Goal: Task Accomplishment & Management: Manage account settings

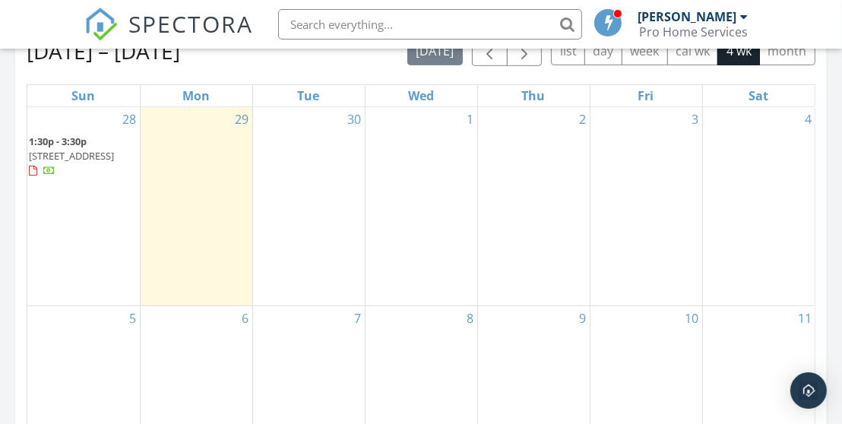
scroll to position [709, 0]
click at [102, 147] on span "2345 Old Colony Rd , East Point 30344" at bounding box center [71, 154] width 85 height 14
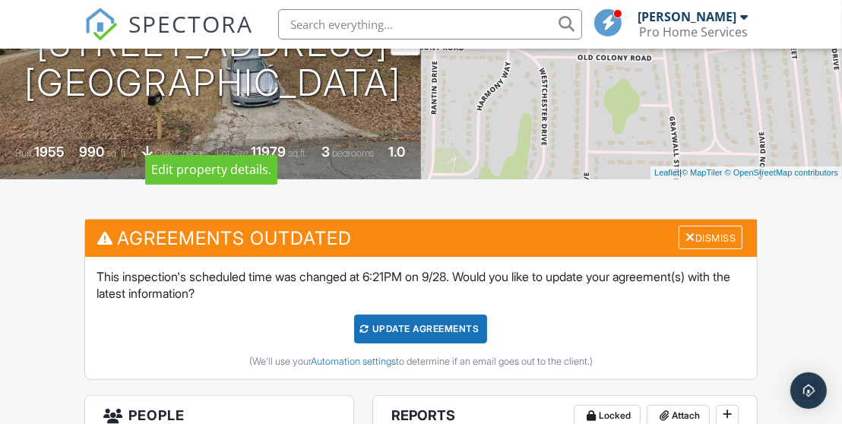
scroll to position [253, 0]
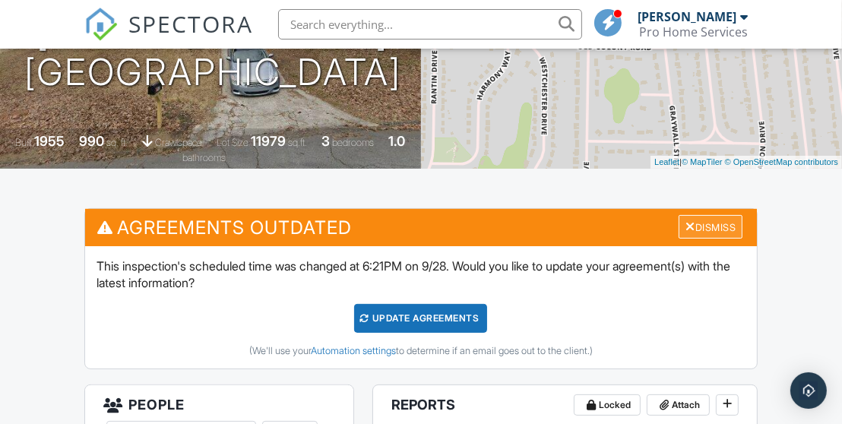
click at [686, 221] on div at bounding box center [691, 227] width 10 height 12
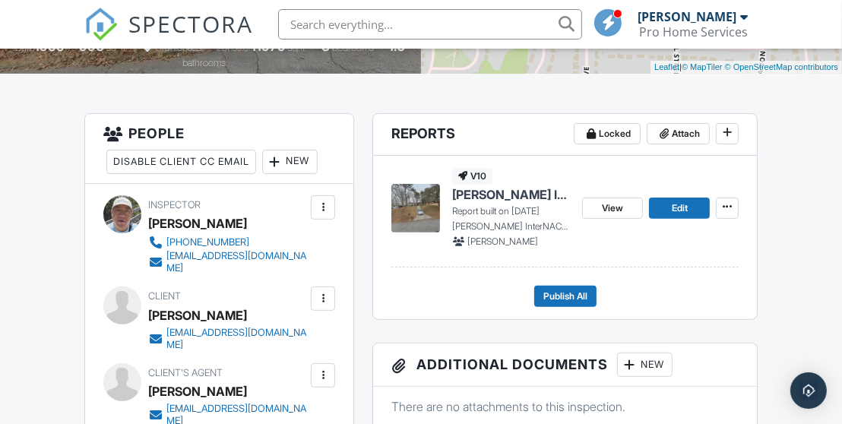
scroll to position [354, 0]
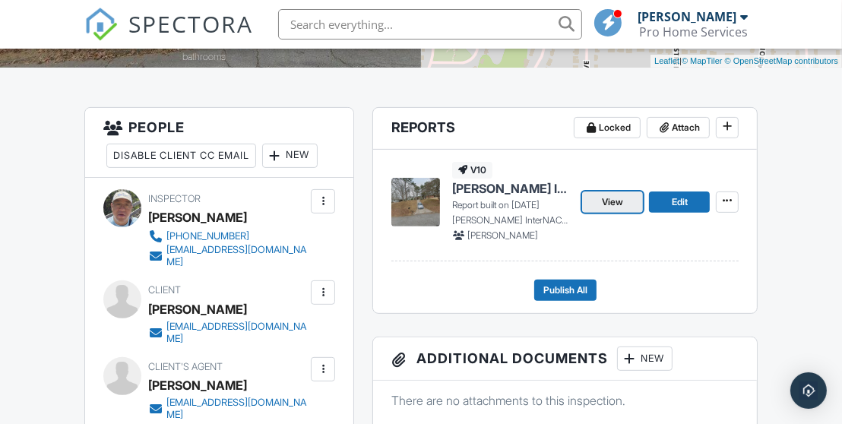
click at [597, 194] on link "View" at bounding box center [612, 202] width 61 height 21
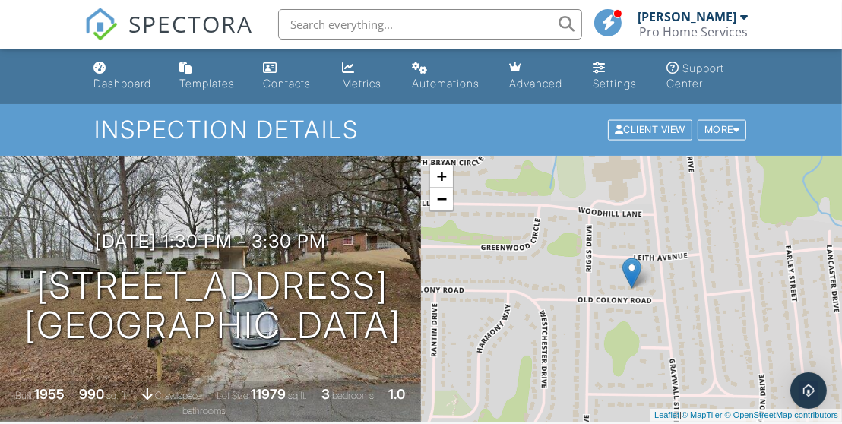
click at [151, 24] on span "SPECTORA" at bounding box center [190, 24] width 125 height 32
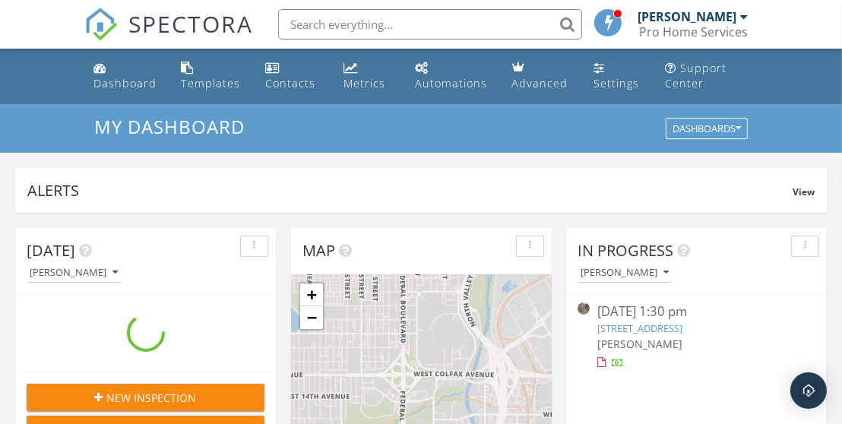
scroll to position [1399, 858]
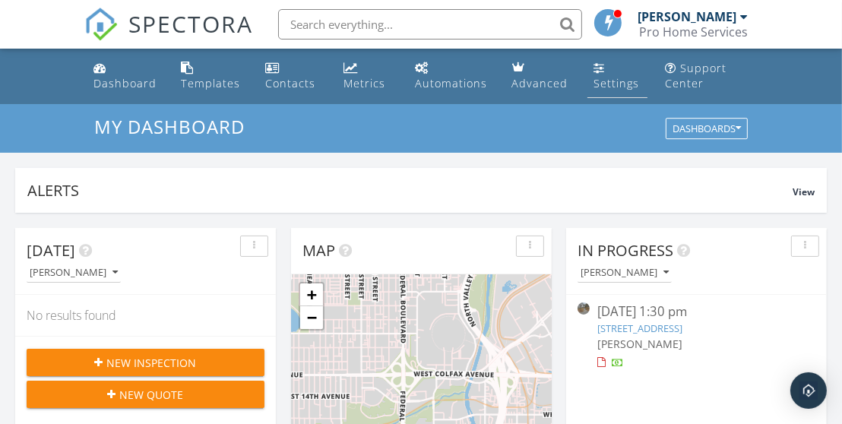
click at [608, 86] on div "Settings" at bounding box center [617, 83] width 46 height 14
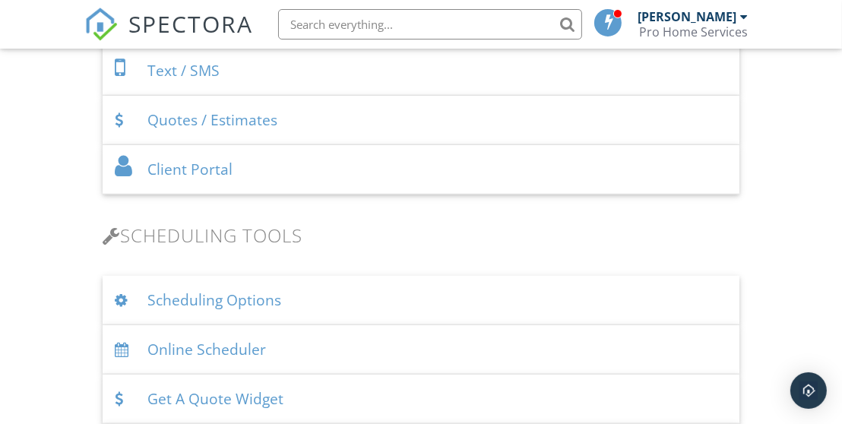
scroll to position [1014, 0]
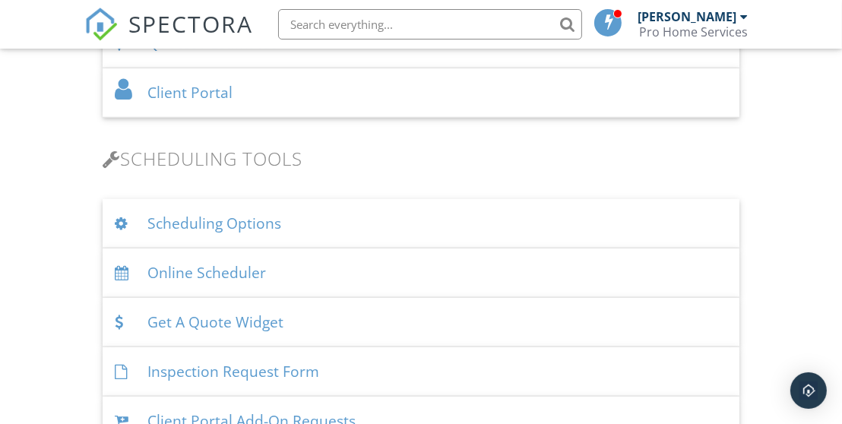
click at [202, 230] on div "Scheduling Options" at bounding box center [421, 223] width 637 height 49
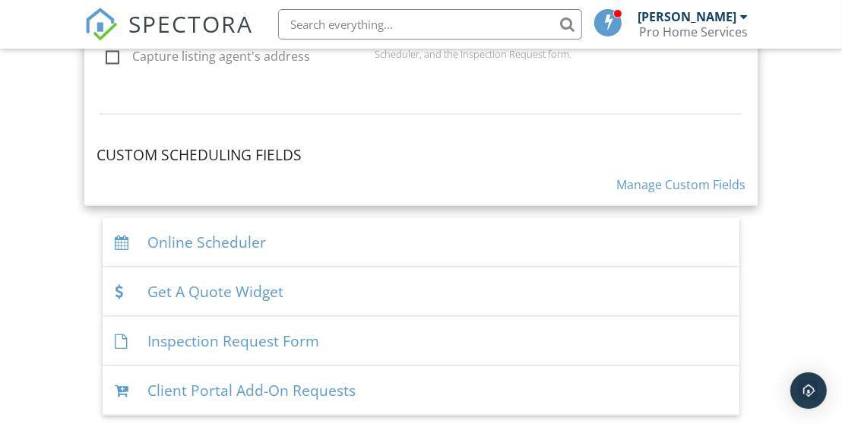
scroll to position [1691, 0]
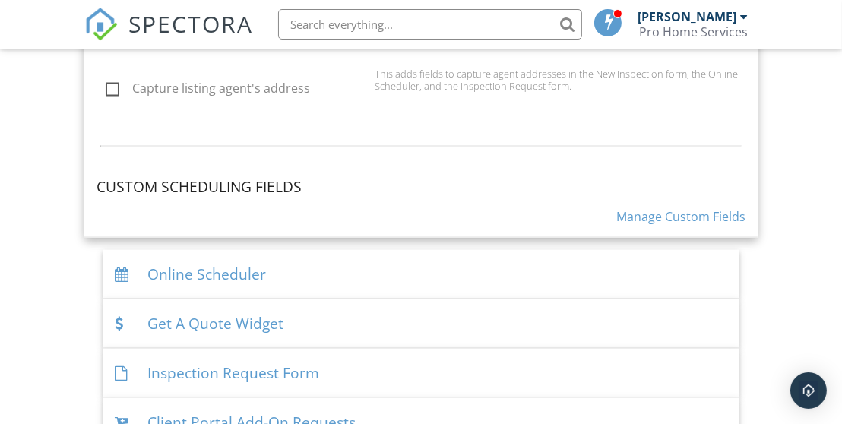
click at [214, 276] on div "Online Scheduler" at bounding box center [421, 274] width 637 height 49
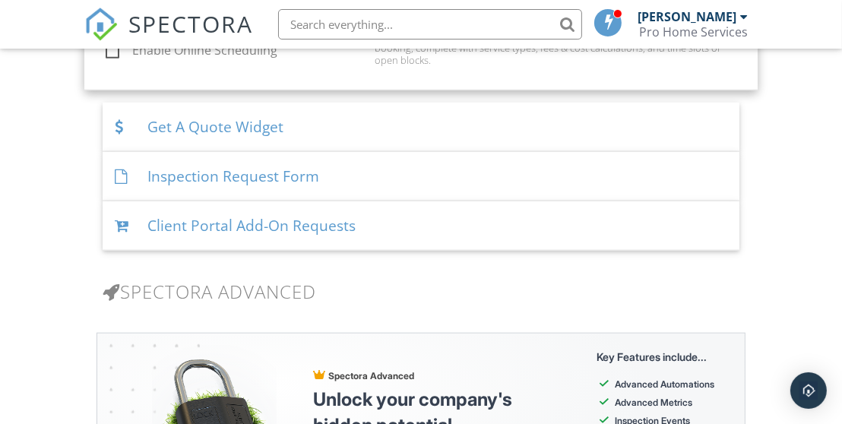
scroll to position [1194, 0]
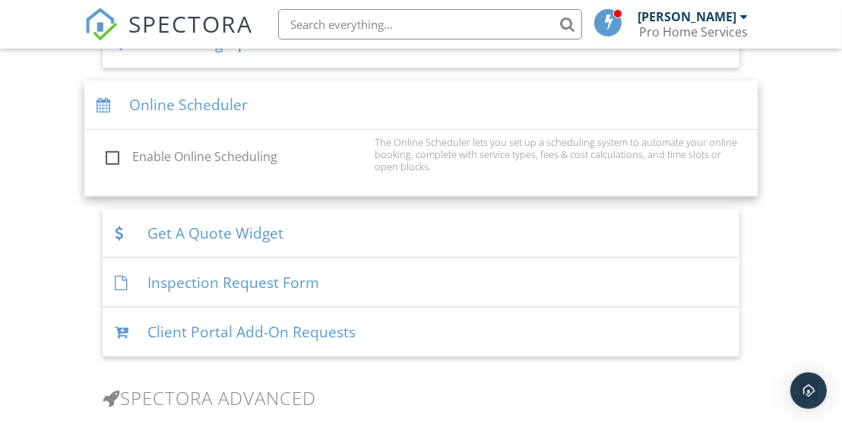
click at [224, 233] on div "Get A Quote Widget" at bounding box center [421, 233] width 637 height 49
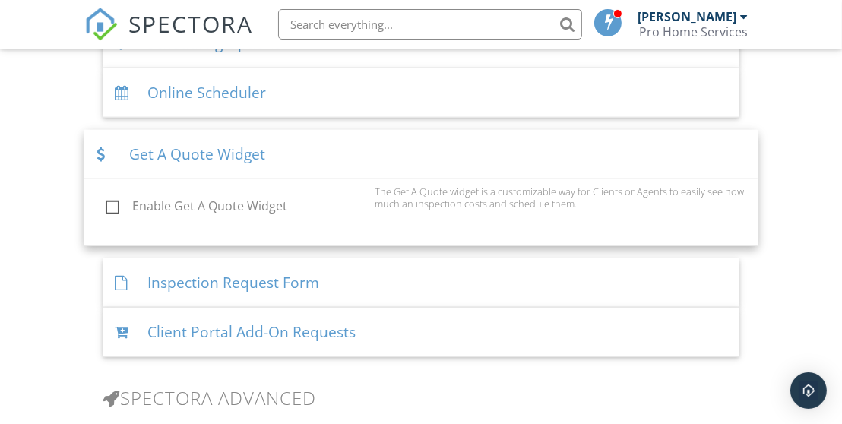
click at [191, 277] on div "Inspection Request Form" at bounding box center [421, 283] width 637 height 49
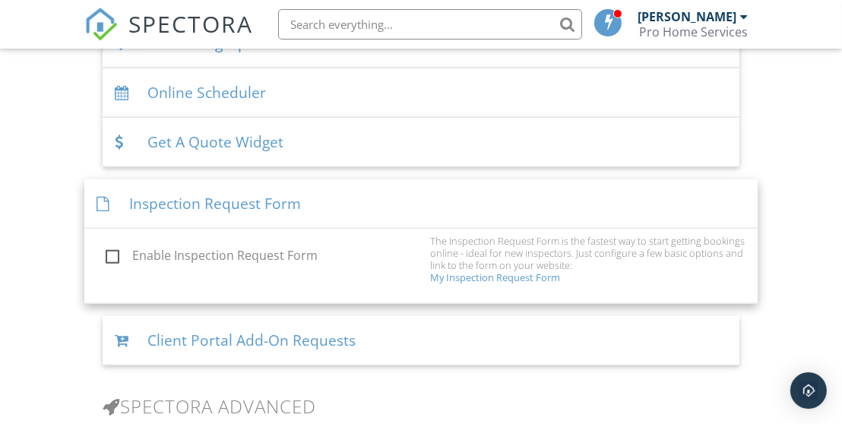
click at [171, 344] on div "Client Portal Add-On Requests" at bounding box center [421, 340] width 637 height 49
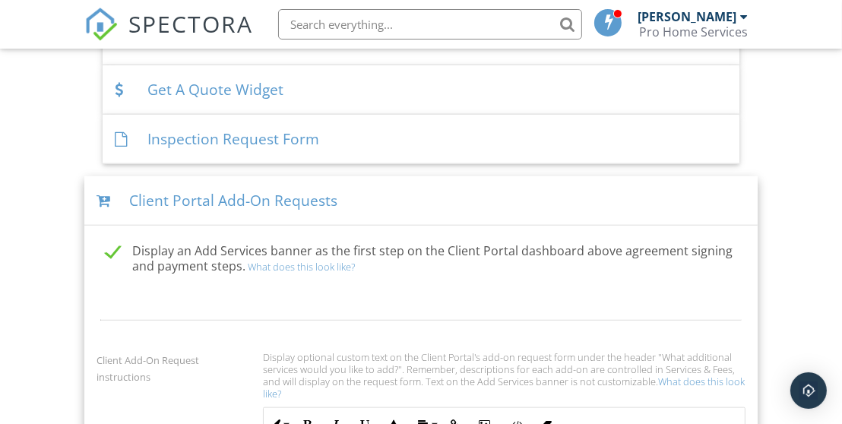
scroll to position [1244, 0]
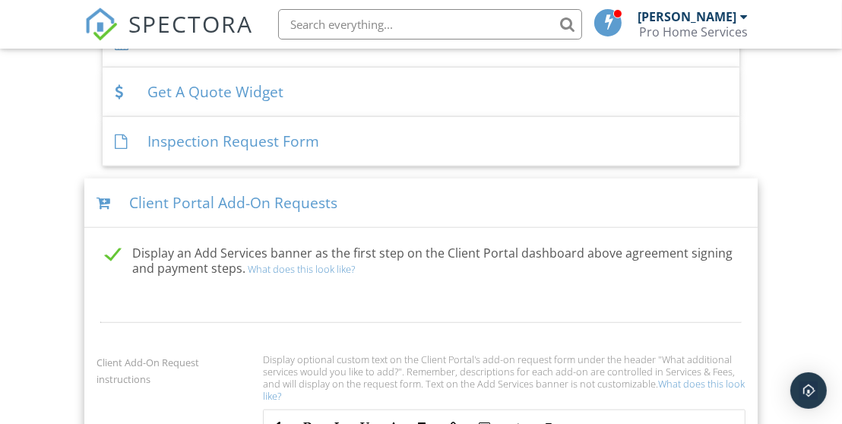
click at [258, 265] on link "What does this look like?" at bounding box center [301, 269] width 107 height 14
click at [248, 264] on link "What does this look like?" at bounding box center [301, 269] width 107 height 14
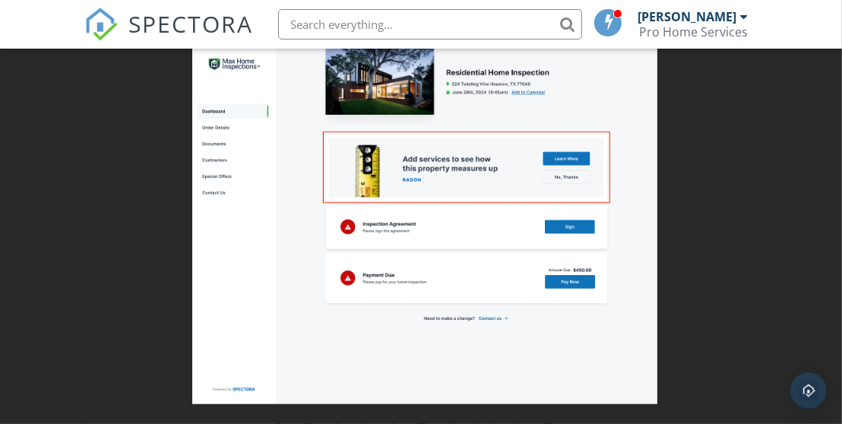
click at [207, 240] on img at bounding box center [424, 214] width 465 height 382
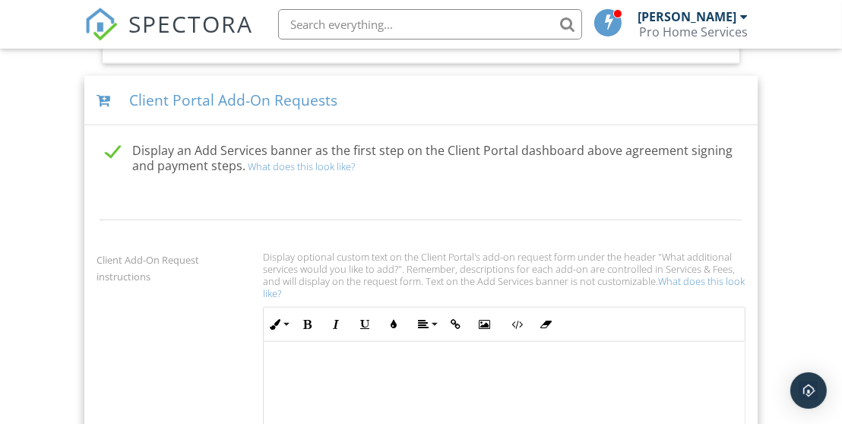
scroll to position [1396, 0]
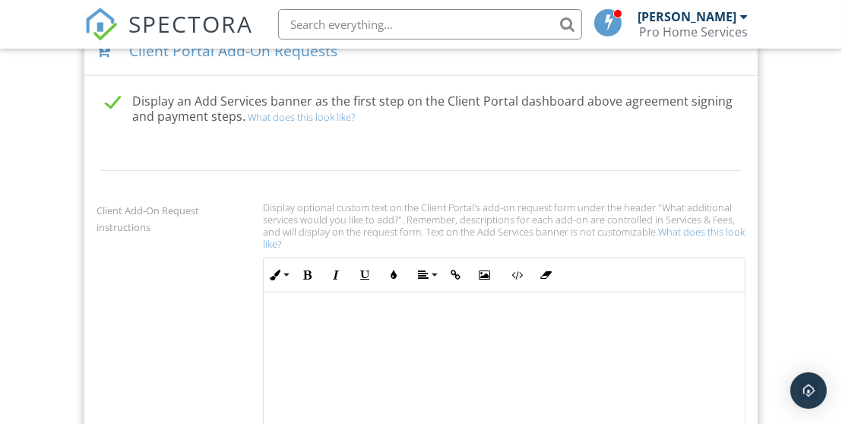
click at [109, 97] on label "Display an Add Services banner as the first step on the Client Portal dashboard…" at bounding box center [430, 103] width 649 height 19
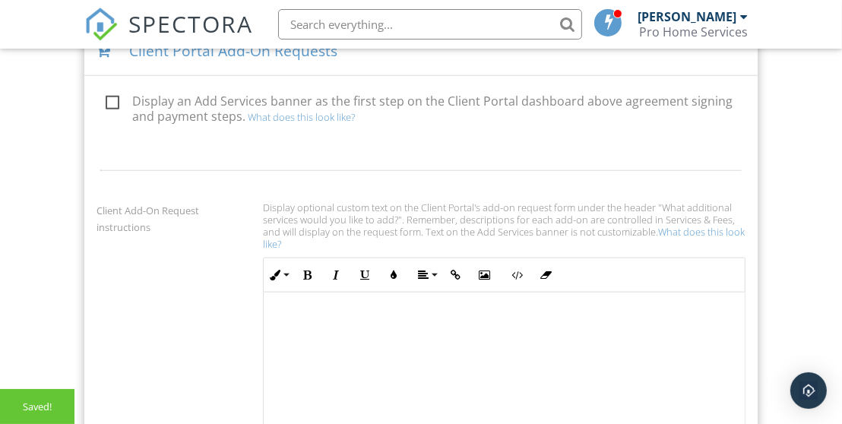
click at [112, 96] on label "Display an Add Services banner as the first step on the Client Portal dashboard…" at bounding box center [430, 103] width 649 height 19
click at [106, 100] on input "Display an Add Services banner as the first step on the Client Portal dashboard…" at bounding box center [102, 105] width 10 height 10
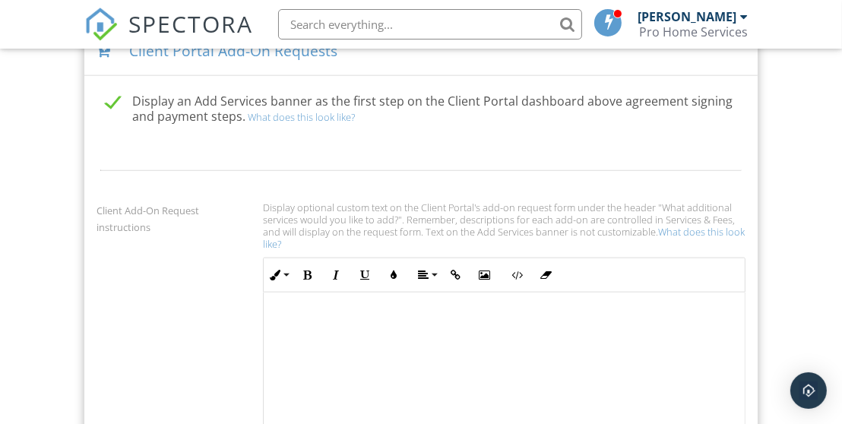
click at [109, 98] on label "Display an Add Services banner as the first step on the Client Portal dashboard…" at bounding box center [430, 103] width 649 height 19
checkbox input "false"
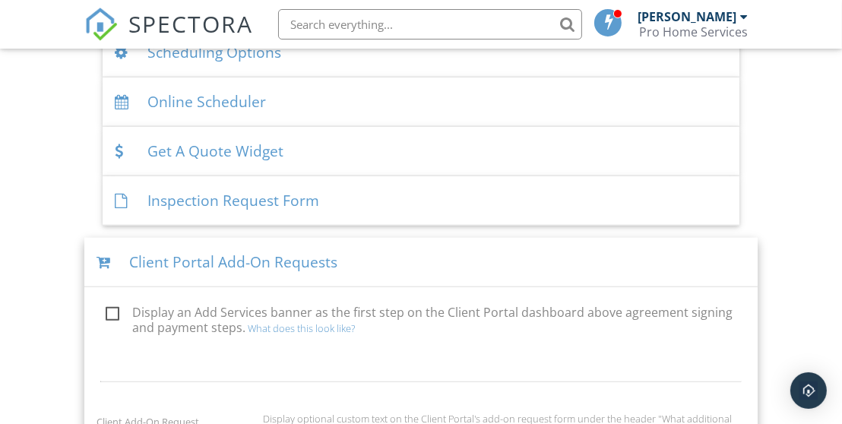
scroll to position [1143, 0]
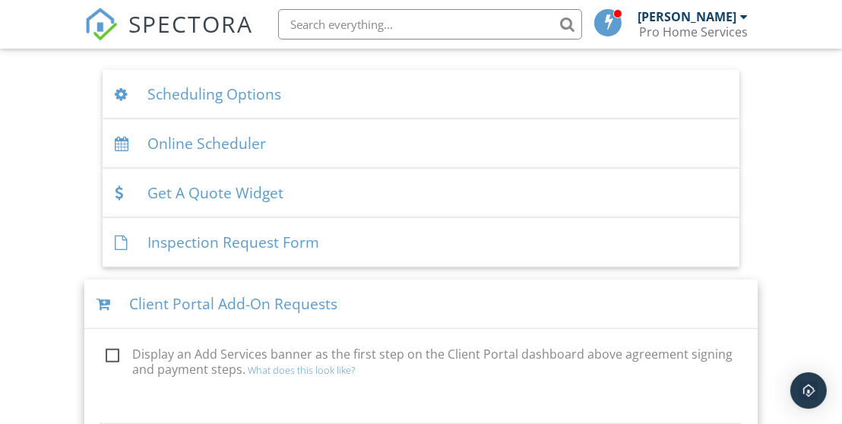
click at [195, 102] on div "Scheduling Options" at bounding box center [421, 94] width 637 height 49
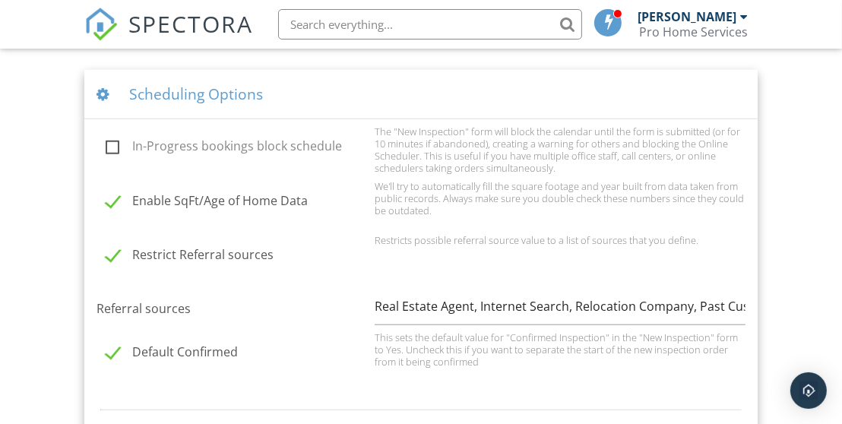
click at [117, 204] on label "Enable SqFt/Age of Home Data" at bounding box center [236, 203] width 260 height 19
click at [116, 204] on label "Enable SqFt/Age of Home Data" at bounding box center [236, 203] width 260 height 19
click at [106, 204] on input "Enable SqFt/Age of Home Data" at bounding box center [102, 203] width 10 height 10
checkbox input "true"
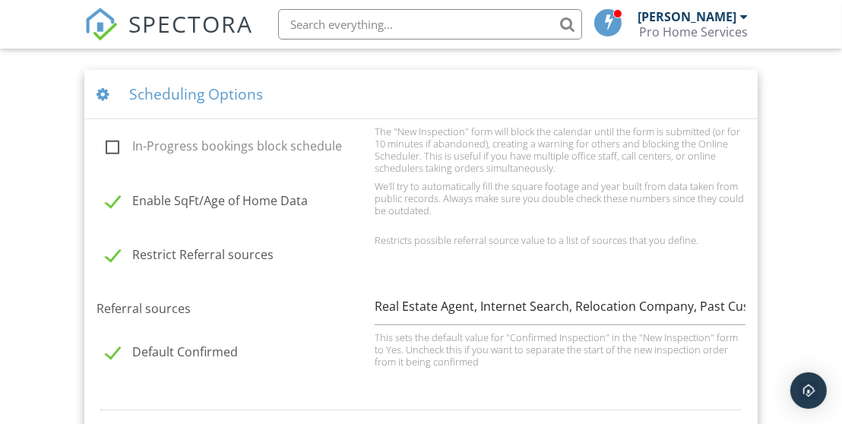
click at [148, 257] on label "Restrict Referral sources" at bounding box center [236, 257] width 260 height 19
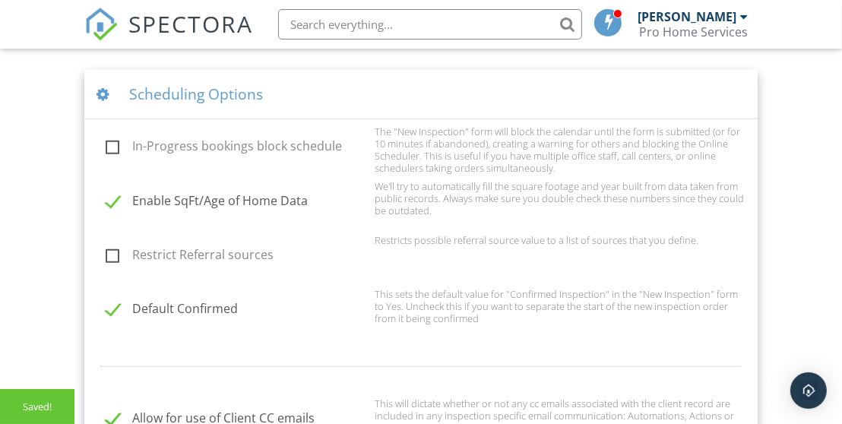
click at [148, 257] on label "Restrict Referral sources" at bounding box center [236, 257] width 260 height 19
click at [106, 257] on input "Restrict Referral sources" at bounding box center [102, 257] width 10 height 10
checkbox input "true"
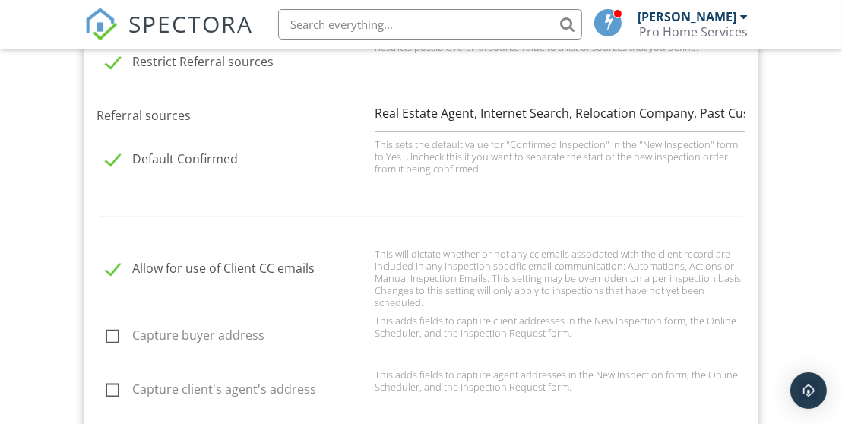
scroll to position [1346, 0]
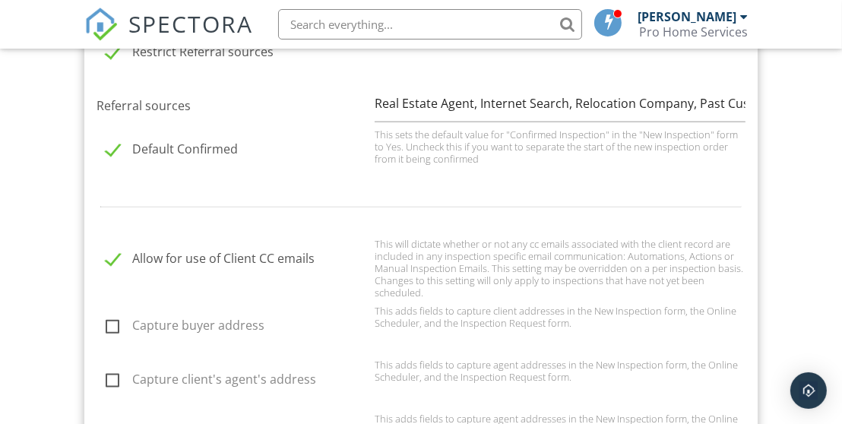
click at [109, 150] on label "Default Confirmed" at bounding box center [236, 151] width 260 height 19
checkbox input "false"
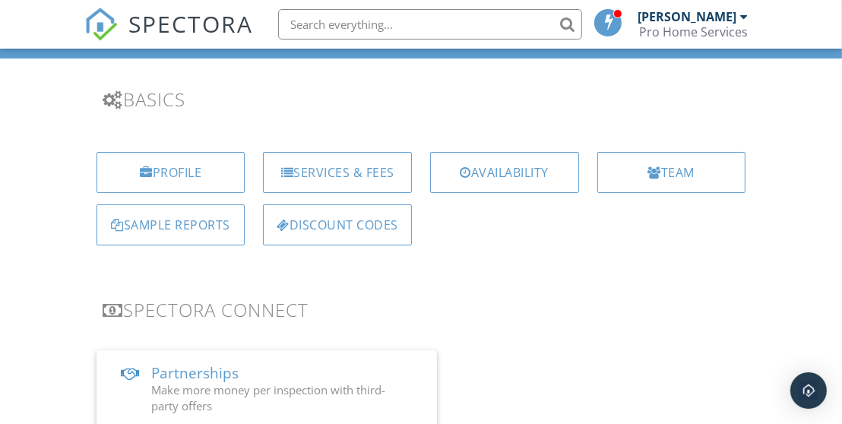
scroll to position [0, 0]
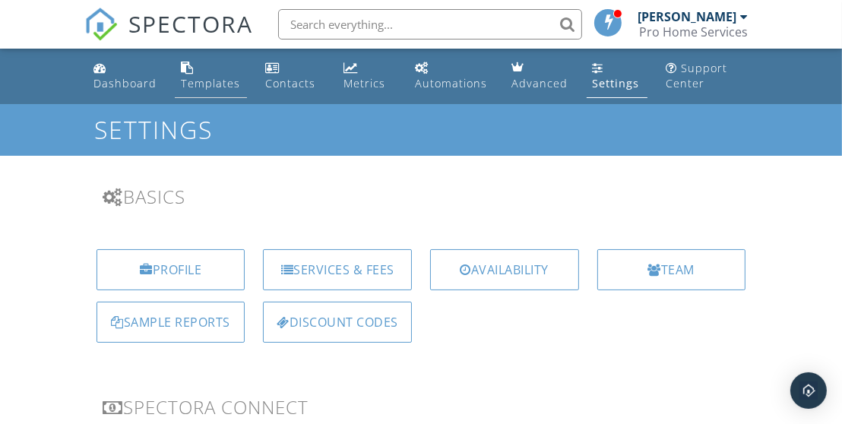
click at [189, 75] on link "Templates" at bounding box center [211, 76] width 72 height 43
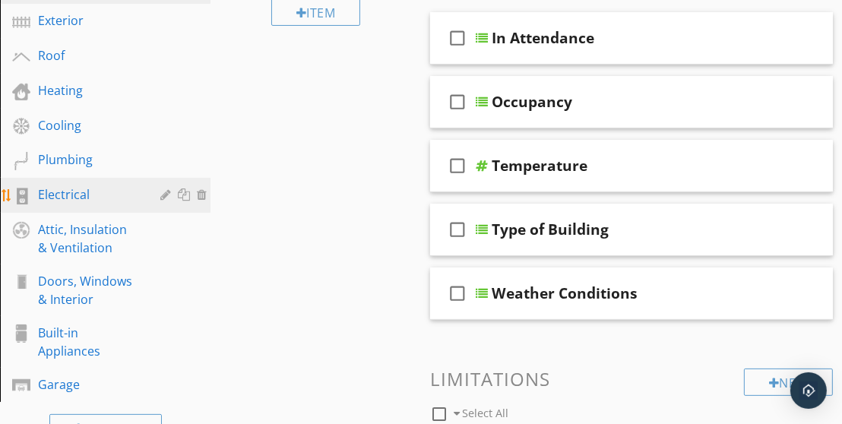
scroll to position [253, 0]
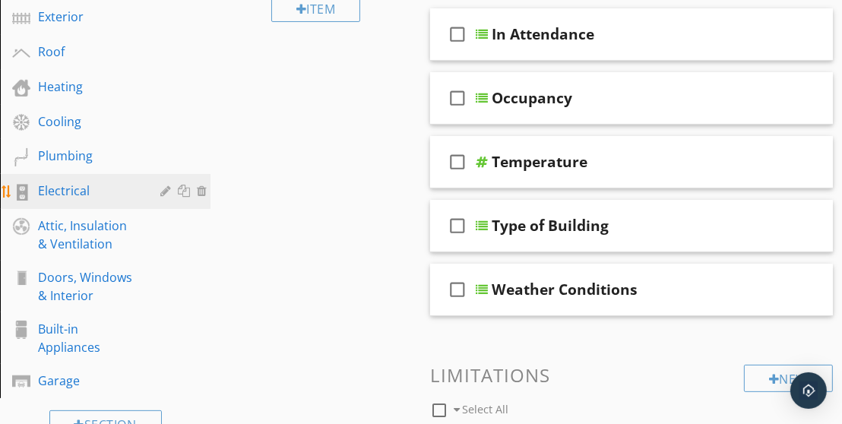
click at [84, 184] on div "Electrical" at bounding box center [88, 191] width 100 height 18
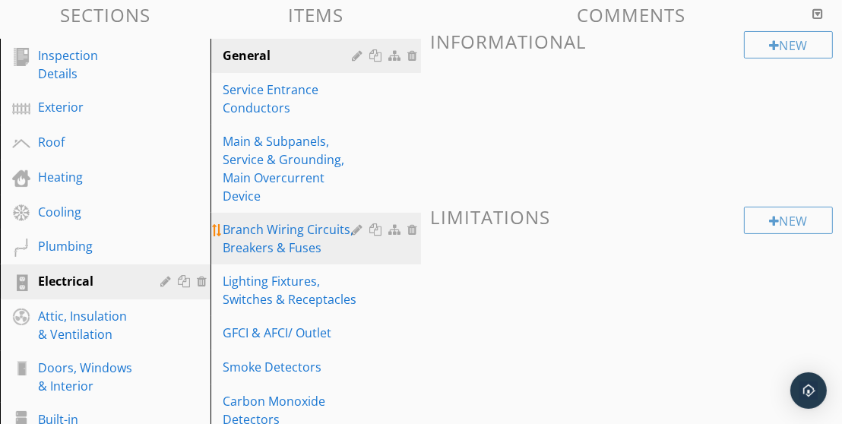
scroll to position [152, 0]
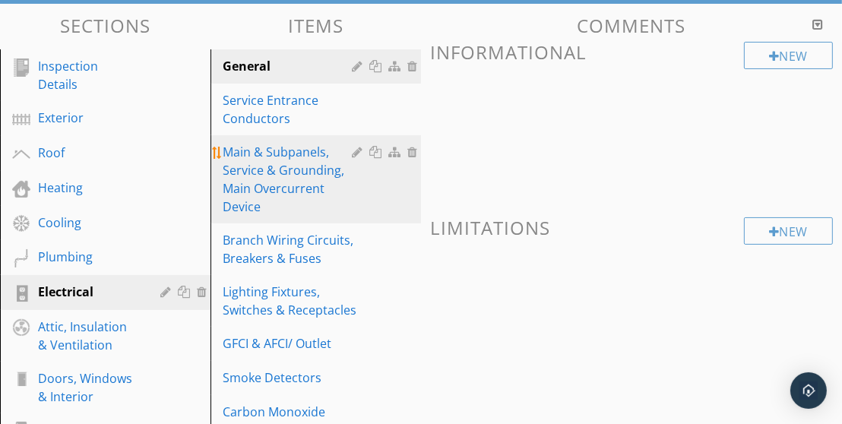
click at [298, 188] on div "Main & Subpanels, Service & Grounding, Main Overcurrent Device" at bounding box center [290, 179] width 134 height 73
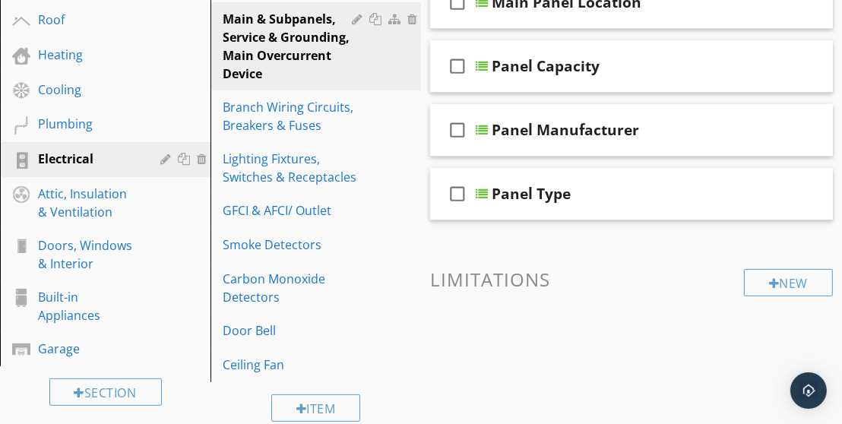
scroll to position [202, 0]
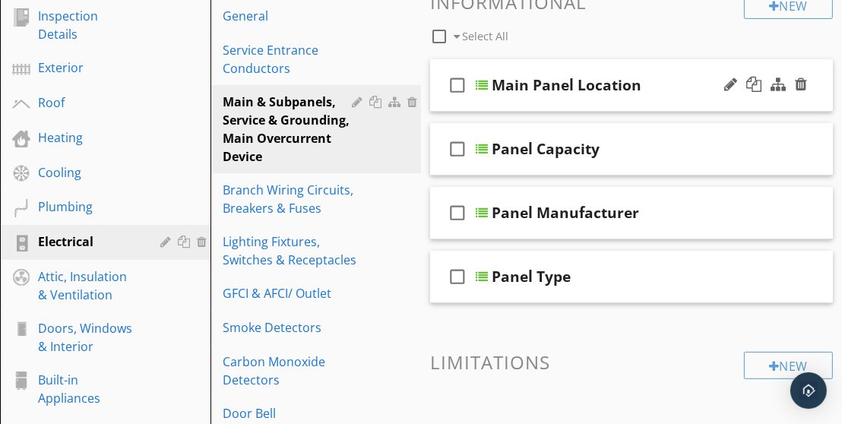
click at [571, 98] on div "check_box_outline_blank Main Panel Location" at bounding box center [631, 85] width 403 height 52
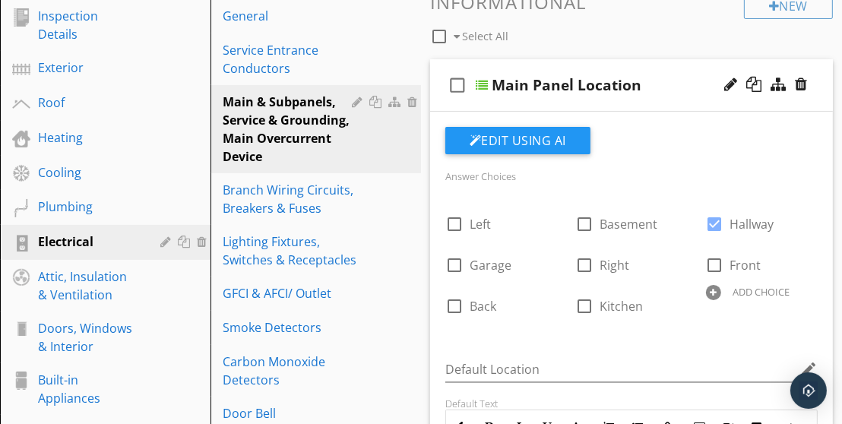
click at [572, 99] on div "check_box_outline_blank Main Panel Location" at bounding box center [631, 85] width 403 height 52
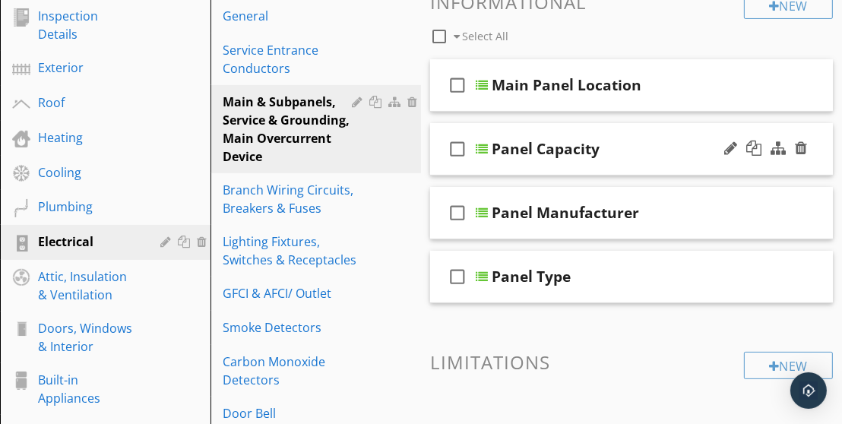
click at [564, 141] on div "Panel Capacity" at bounding box center [546, 149] width 108 height 18
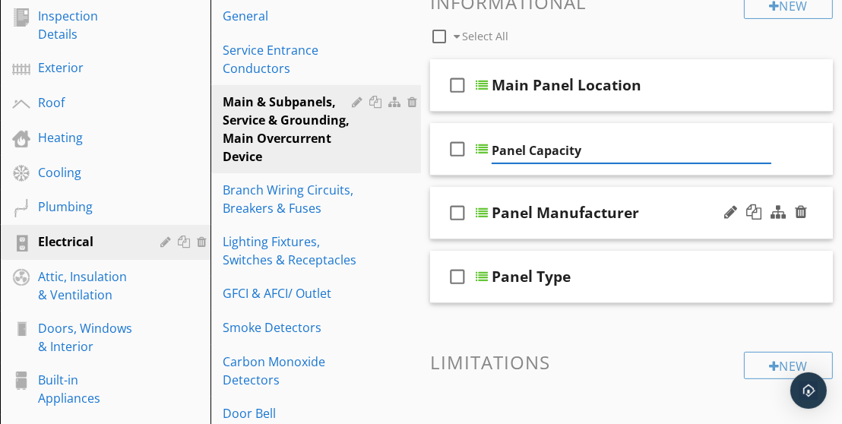
click at [664, 205] on div "Panel Manufacturer" at bounding box center [632, 213] width 280 height 18
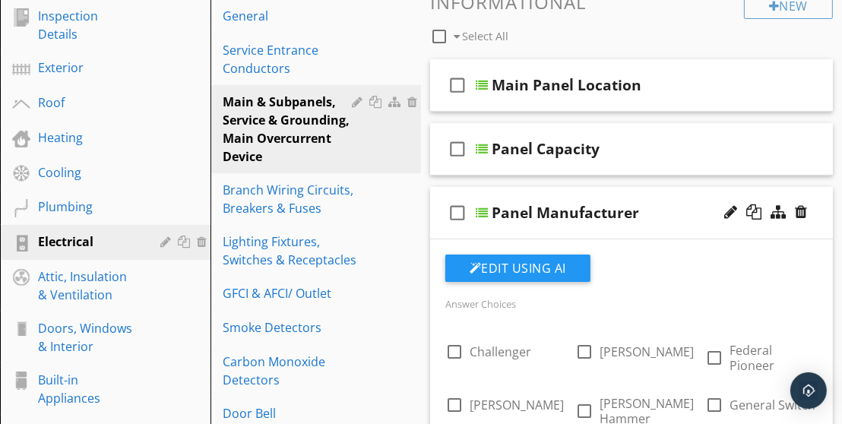
scroll to position [304, 0]
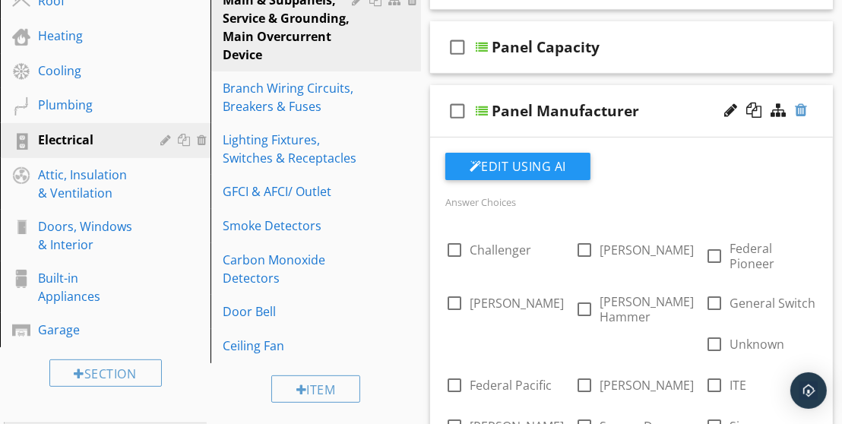
click at [802, 113] on div at bounding box center [801, 110] width 12 height 15
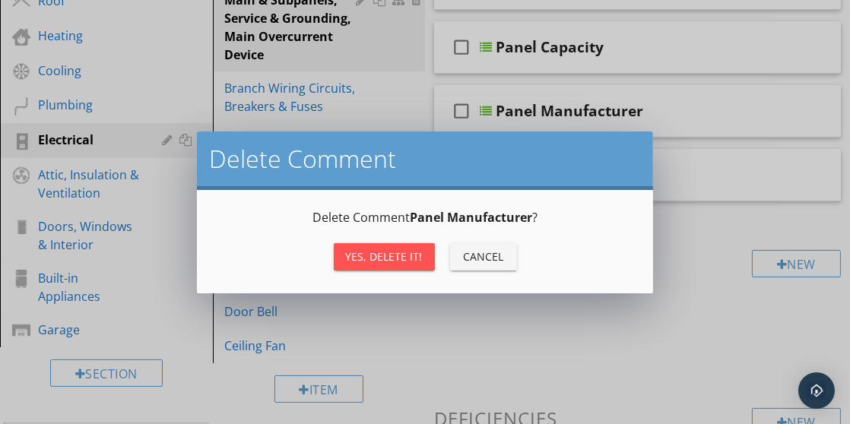
click at [402, 262] on div "Yes, Delete it!" at bounding box center [384, 257] width 77 height 16
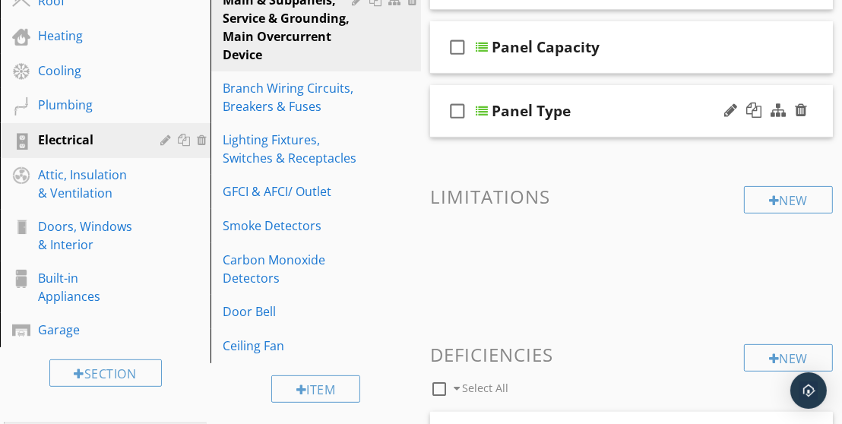
click at [607, 120] on div "check_box_outline_blank Panel Type" at bounding box center [631, 111] width 403 height 52
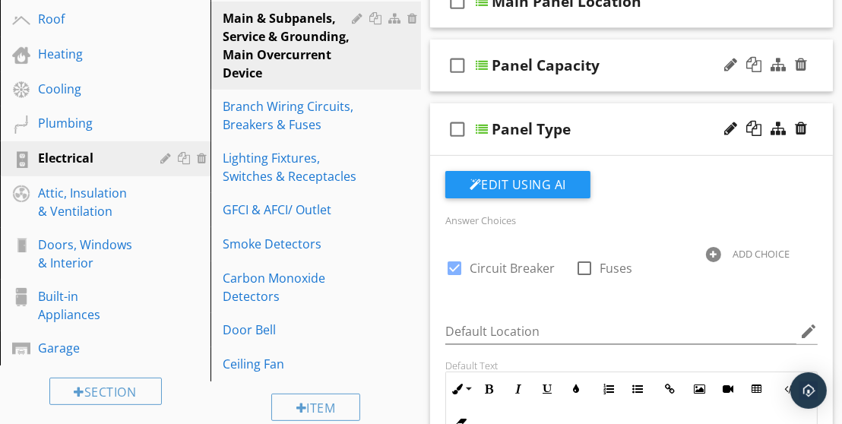
scroll to position [253, 0]
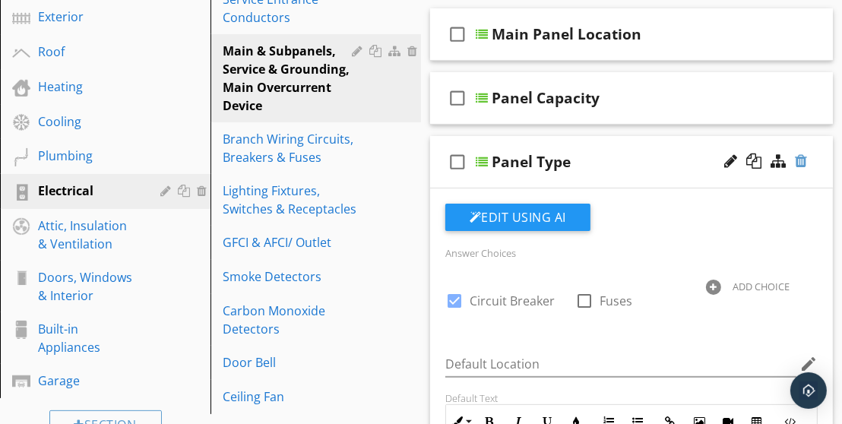
click at [804, 158] on div at bounding box center [801, 161] width 12 height 15
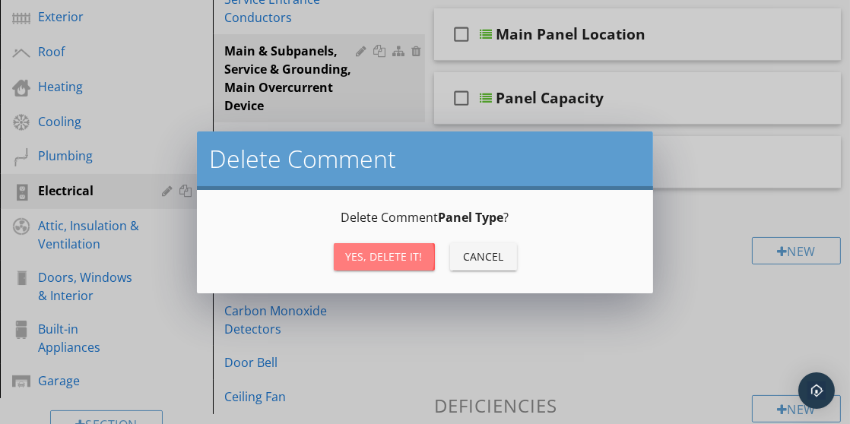
click at [399, 257] on div "Yes, Delete it!" at bounding box center [384, 257] width 77 height 16
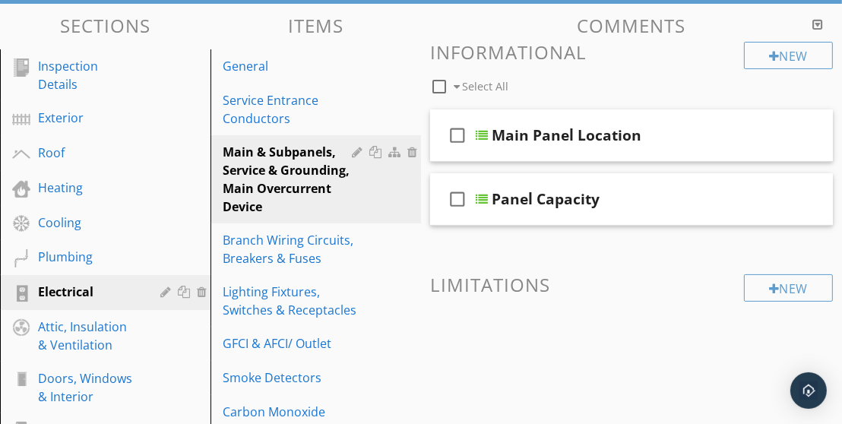
scroll to position [0, 0]
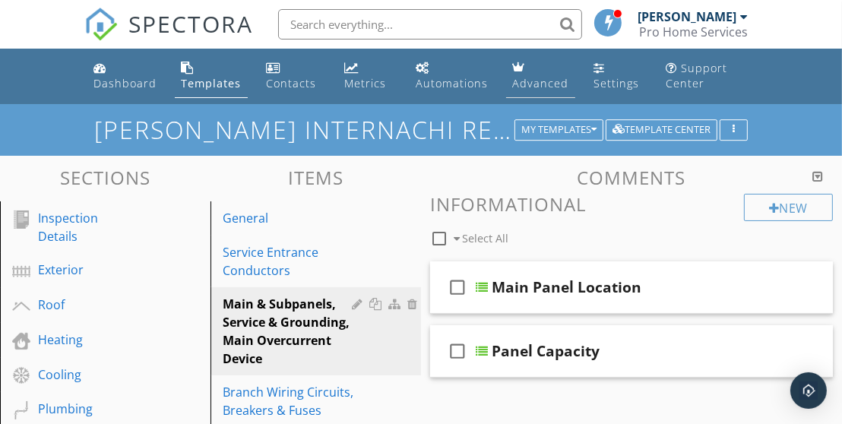
click at [543, 78] on div "Advanced" at bounding box center [540, 83] width 56 height 14
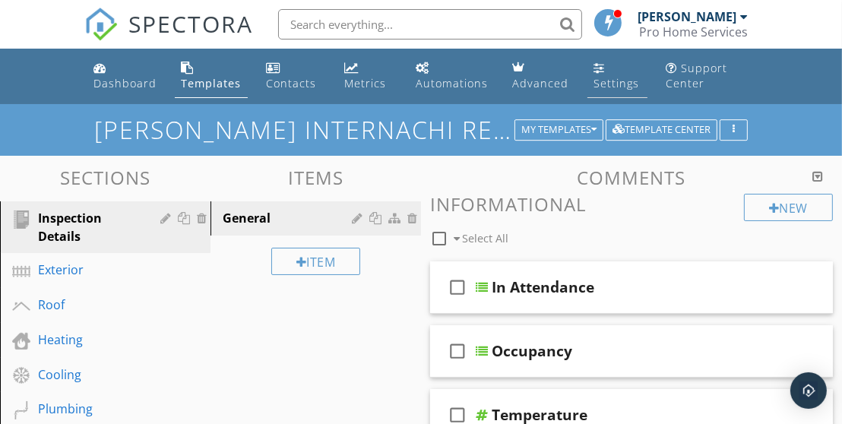
click at [595, 70] on div "Settings" at bounding box center [599, 68] width 11 height 12
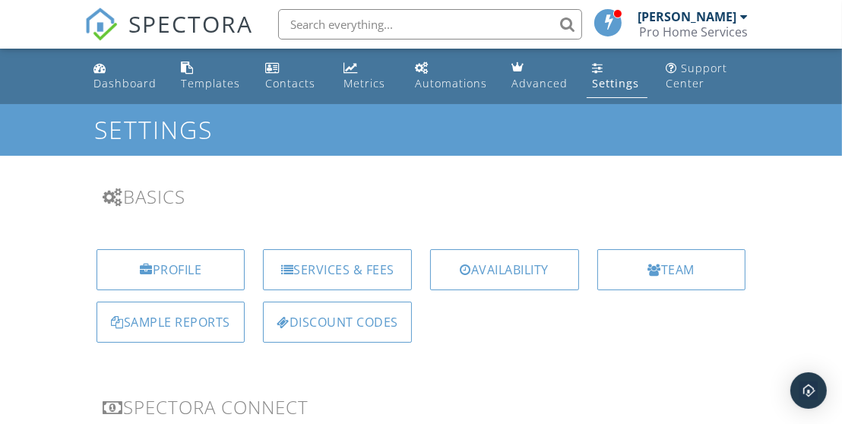
click at [125, 87] on div "Dashboard" at bounding box center [125, 83] width 63 height 14
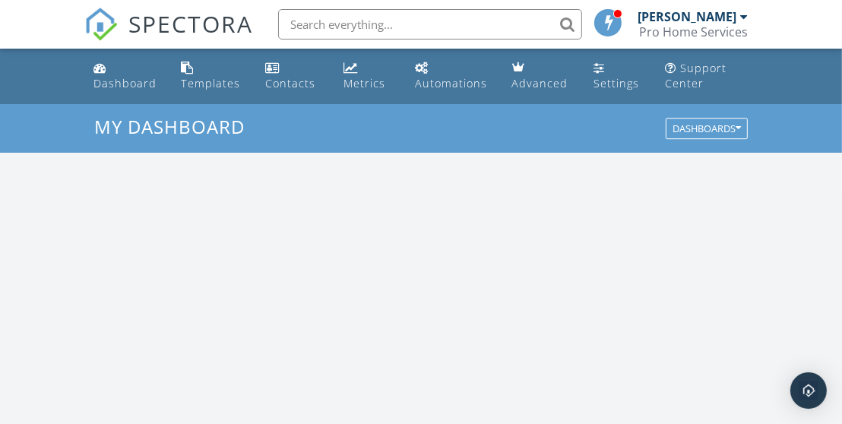
scroll to position [1399, 858]
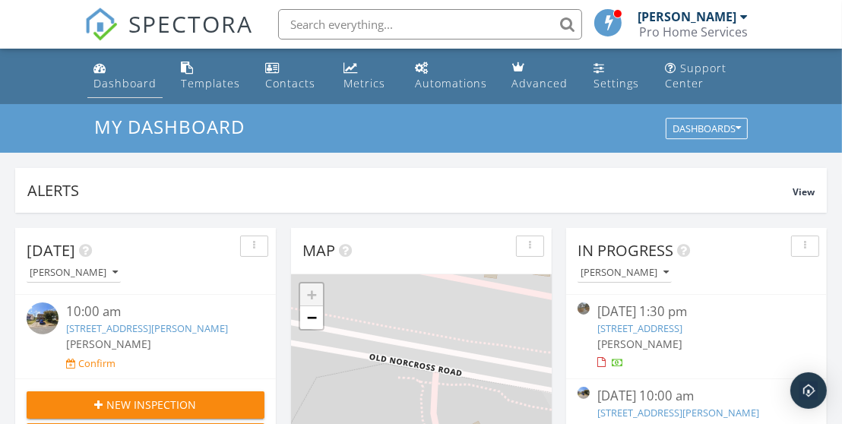
click at [109, 86] on div "Dashboard" at bounding box center [125, 83] width 63 height 14
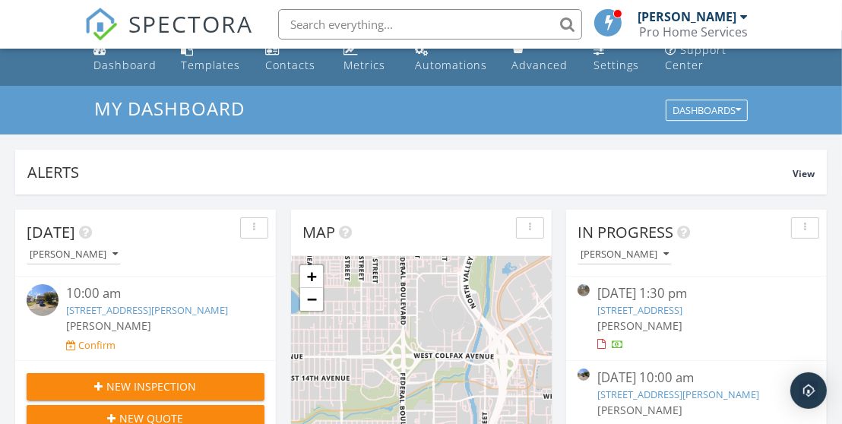
scroll to position [202, 0]
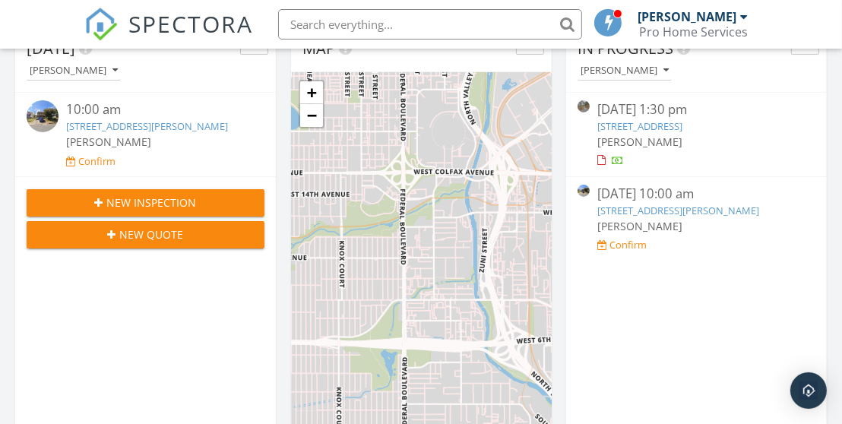
click at [141, 134] on div "[STREET_ADDRESS][PERSON_NAME]" at bounding box center [155, 126] width 179 height 14
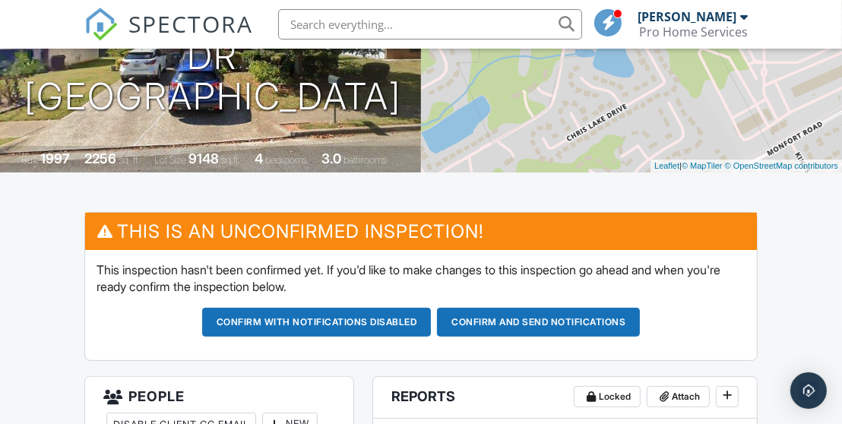
scroll to position [253, 0]
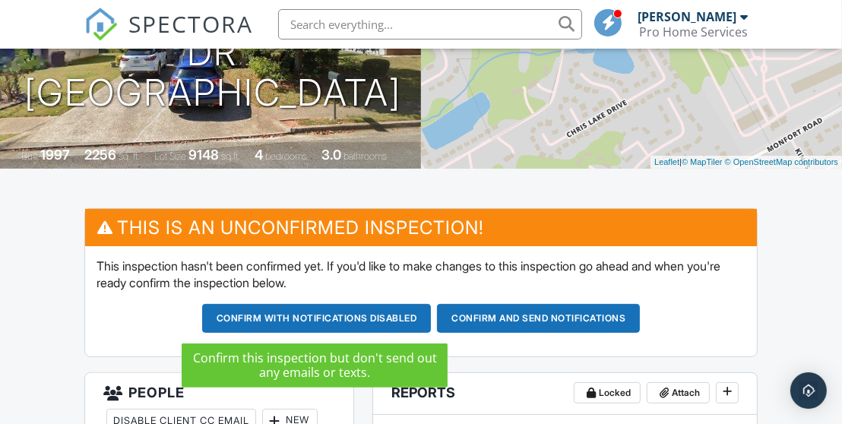
click at [361, 324] on button "Confirm with notifications disabled" at bounding box center [317, 318] width 230 height 29
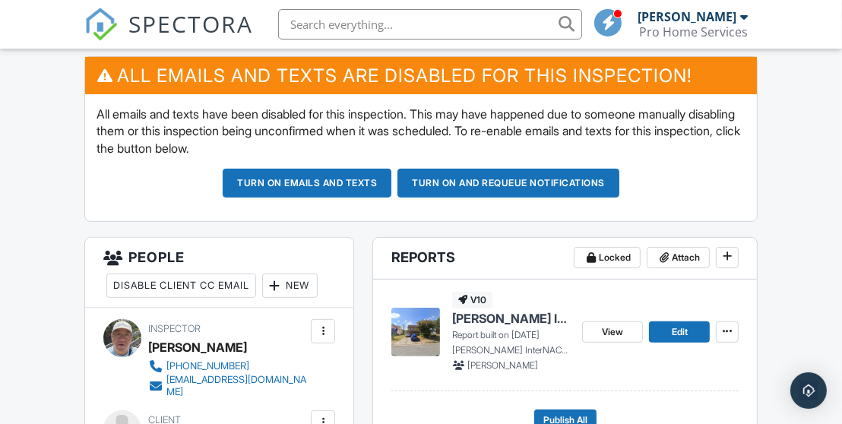
scroll to position [506, 0]
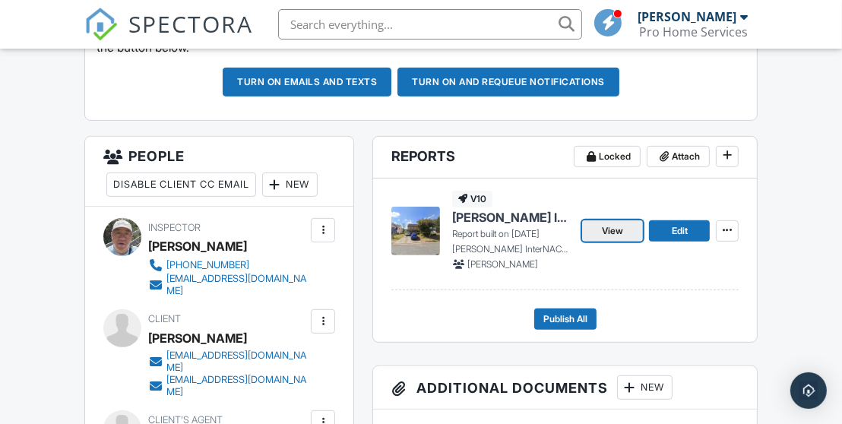
click at [604, 232] on span "View" at bounding box center [612, 231] width 21 height 15
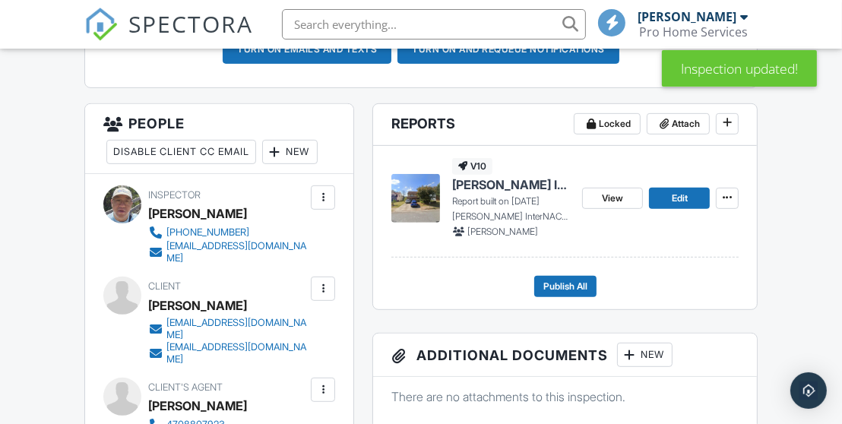
scroll to position [608, 0]
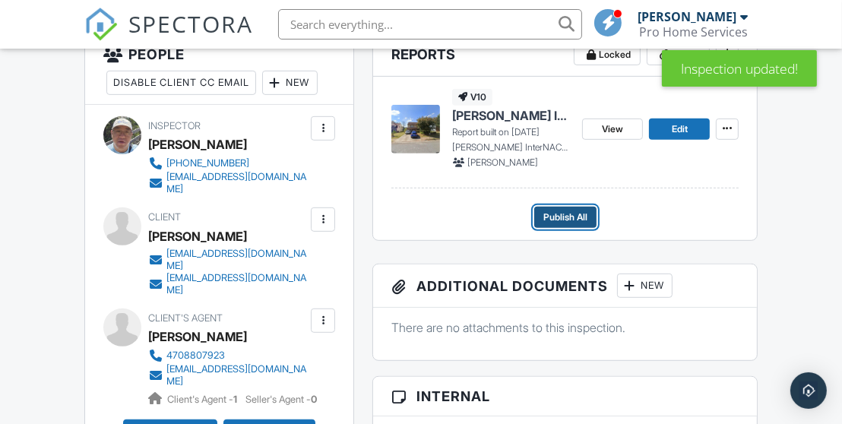
click at [579, 214] on span "Publish All" at bounding box center [566, 217] width 44 height 15
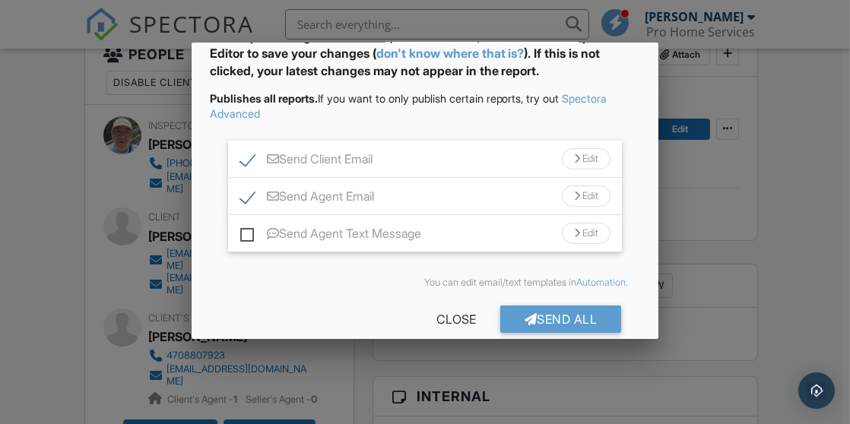
scroll to position [113, 0]
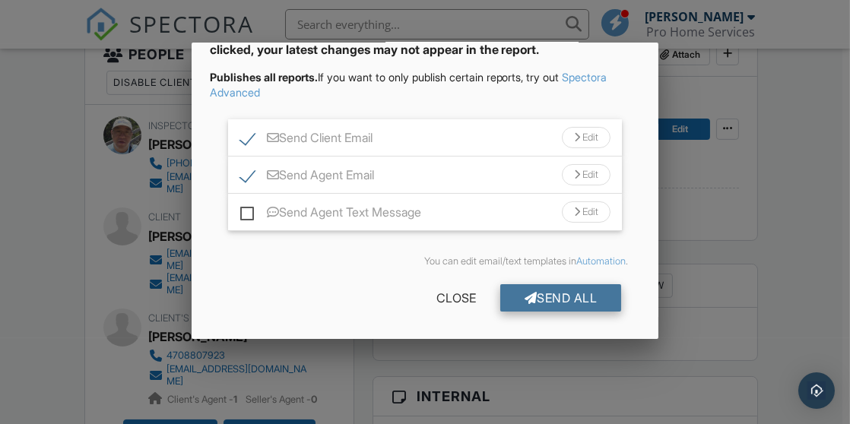
click at [534, 292] on div "Send All" at bounding box center [561, 297] width 122 height 27
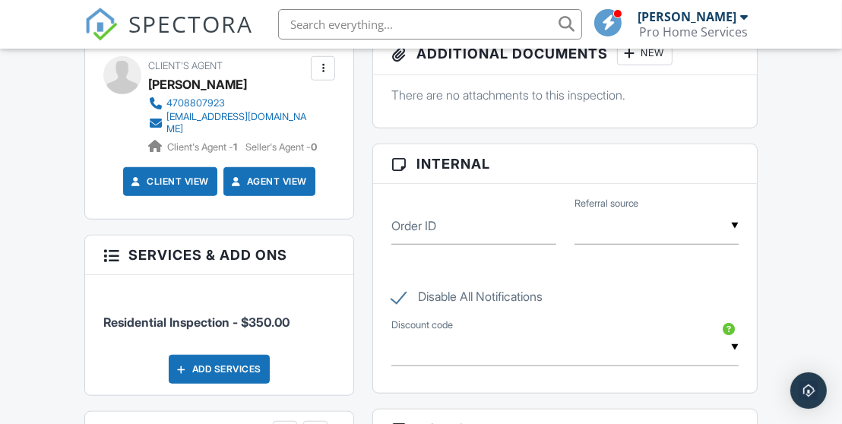
scroll to position [861, 0]
